Goal: Task Accomplishment & Management: Complete application form

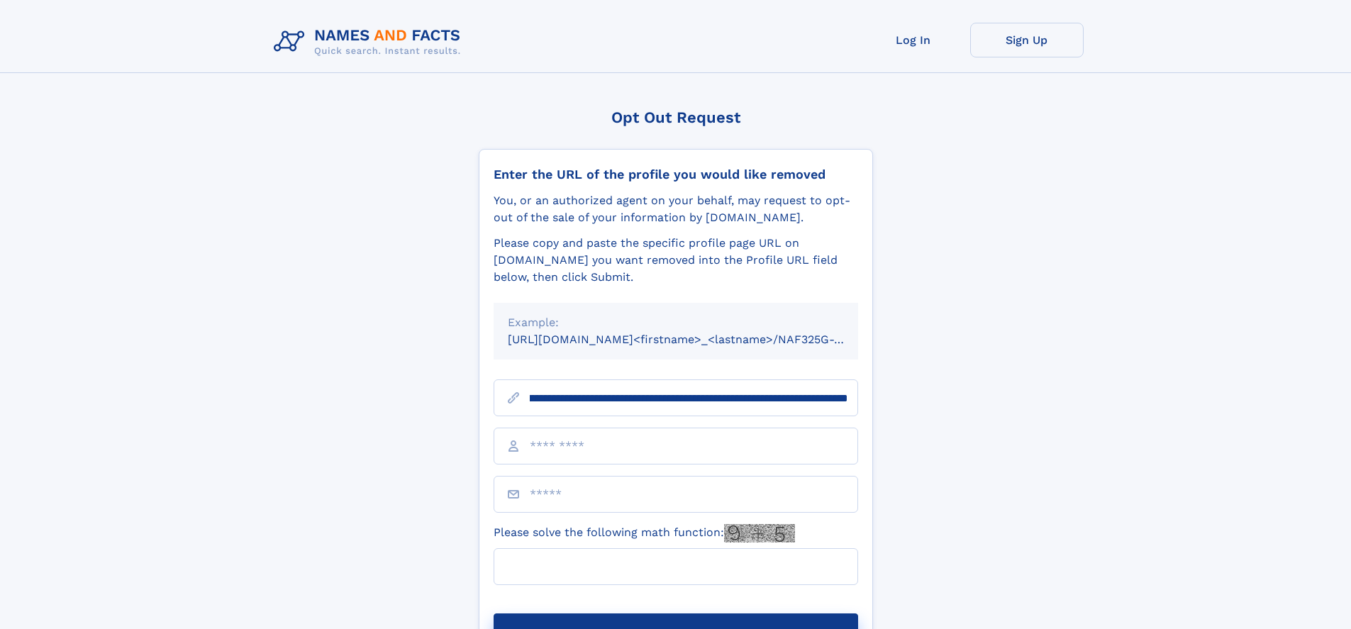
scroll to position [0, 164]
type input "**********"
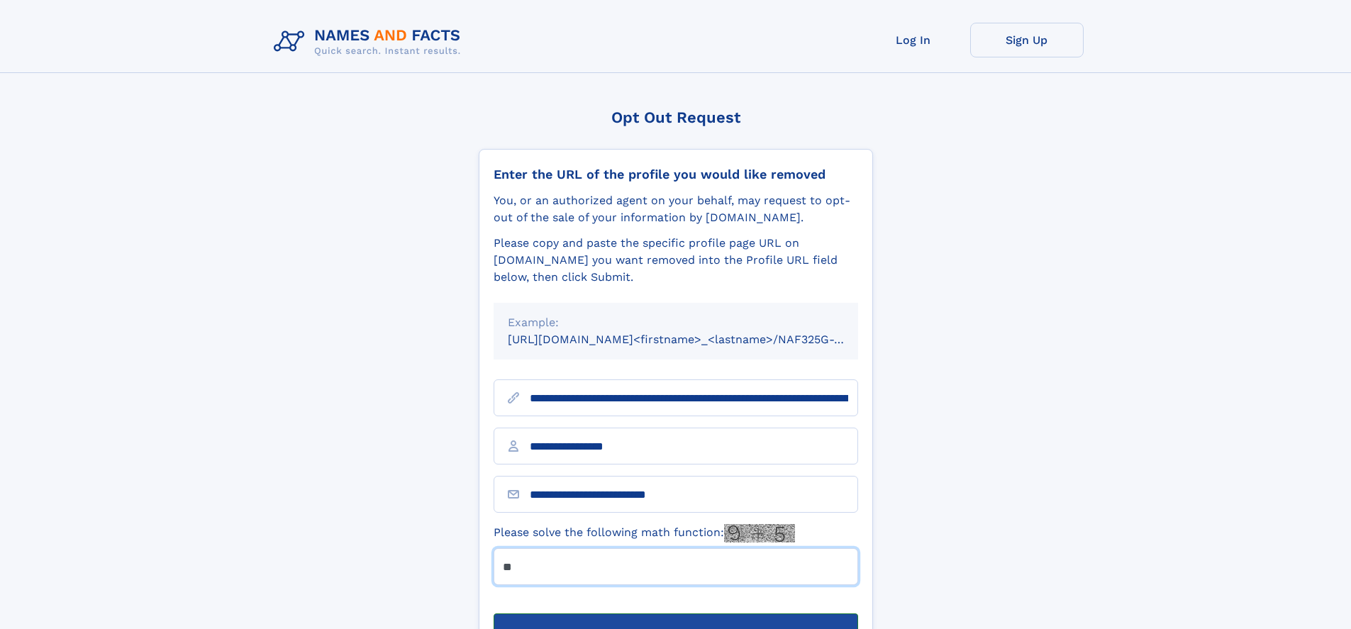
type input "**"
click at [675, 613] on button "Submit Opt Out Request" at bounding box center [675, 635] width 364 height 45
